Goal: Information Seeking & Learning: Learn about a topic

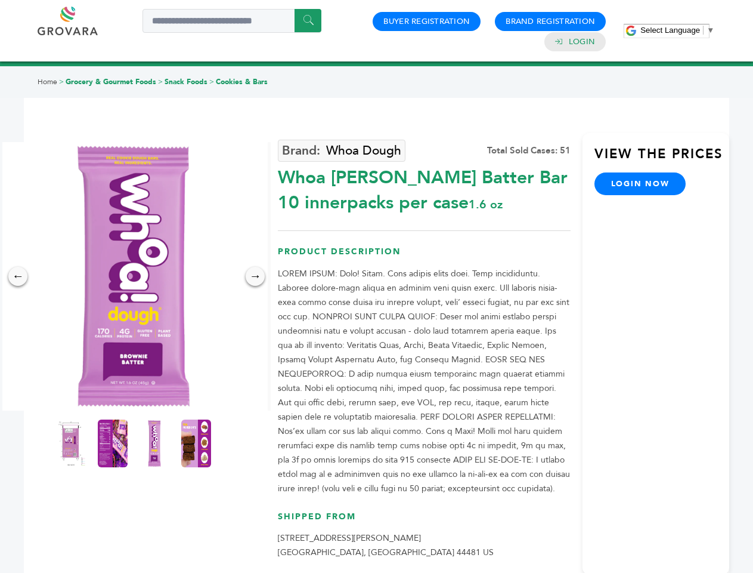
click at [678, 30] on span "Select Language" at bounding box center [671, 30] width 60 height 9
click at [134, 276] on img at bounding box center [133, 276] width 268 height 268
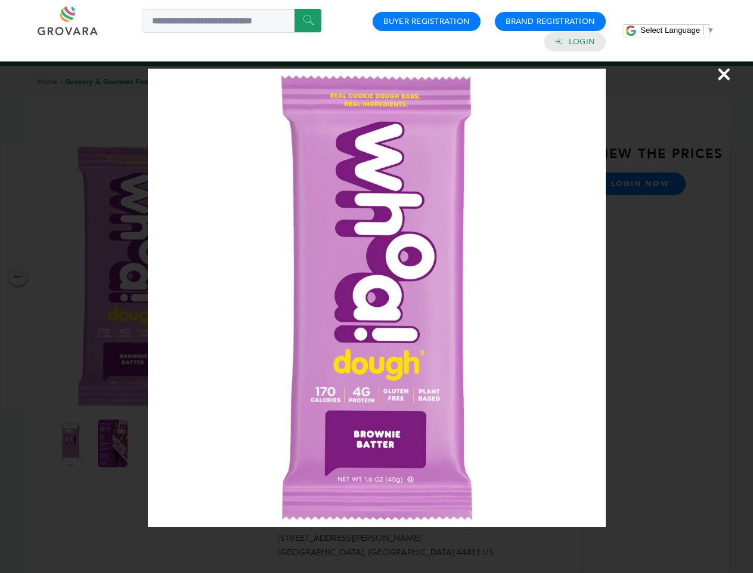
click at [18, 276] on div "×" at bounding box center [376, 286] width 753 height 573
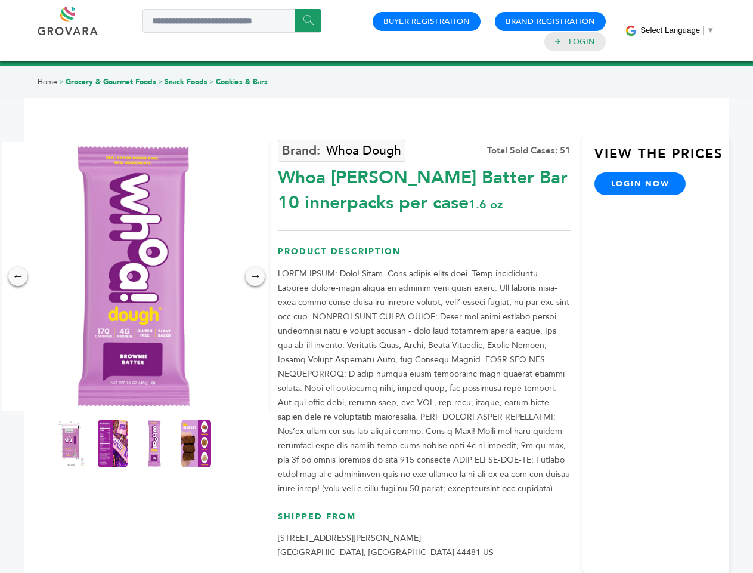
click at [255, 276] on div "→" at bounding box center [255, 276] width 19 height 19
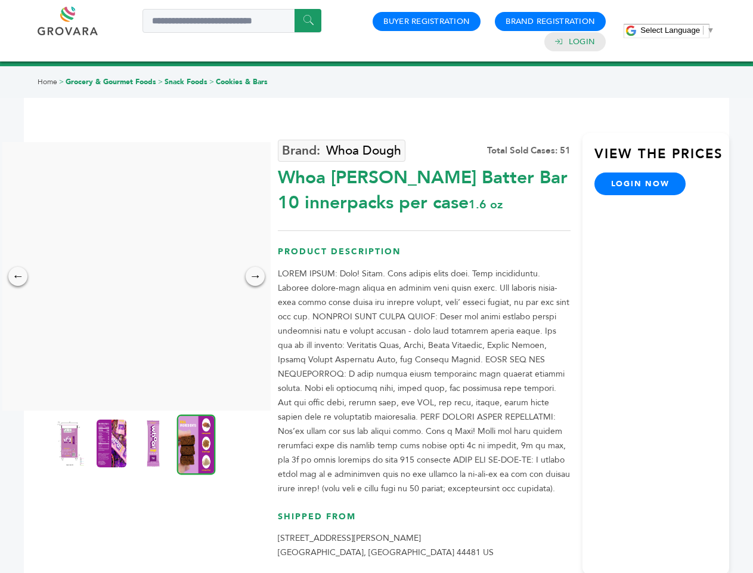
click at [71, 443] on img at bounding box center [70, 443] width 30 height 48
click at [0, 0] on div "×" at bounding box center [0, 0] width 0 height 0
click at [155, 443] on img at bounding box center [153, 443] width 30 height 48
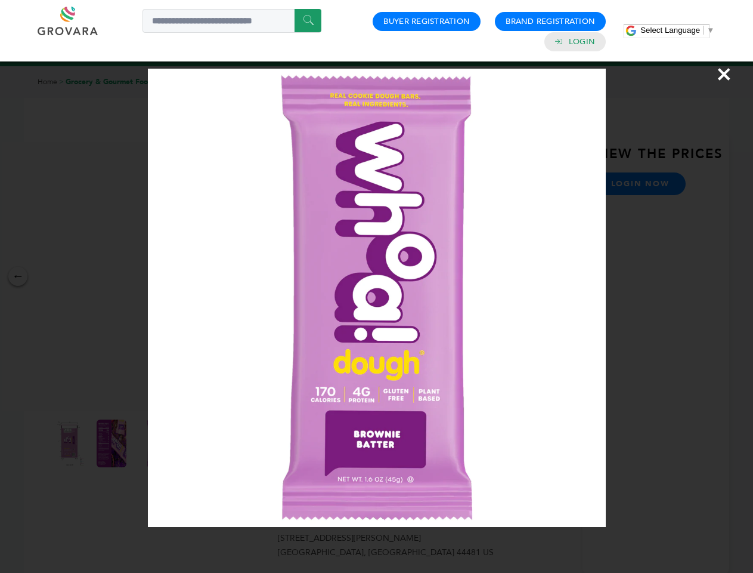
click at [196, 443] on div "×" at bounding box center [376, 286] width 753 height 573
